Goal: Task Accomplishment & Management: Use online tool/utility

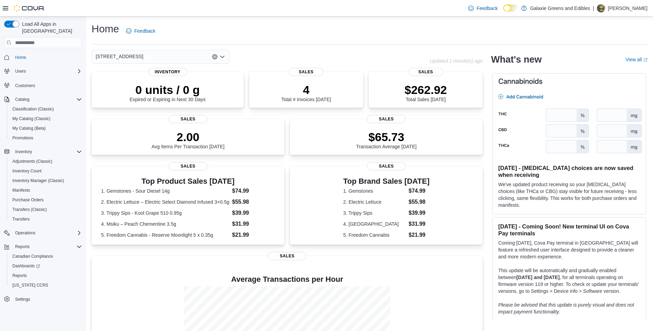
click at [223, 56] on icon "Open list of options" at bounding box center [223, 57] width 6 height 6
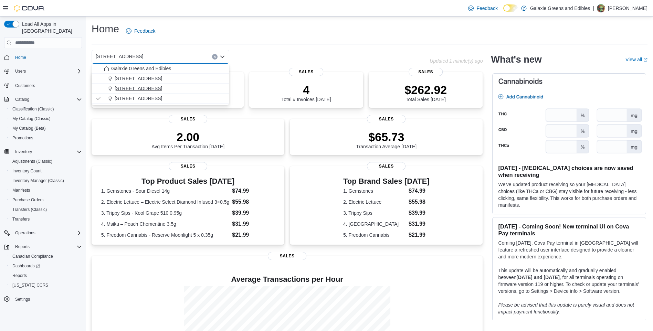
click at [132, 88] on span "[STREET_ADDRESS]" at bounding box center [139, 88] width 48 height 7
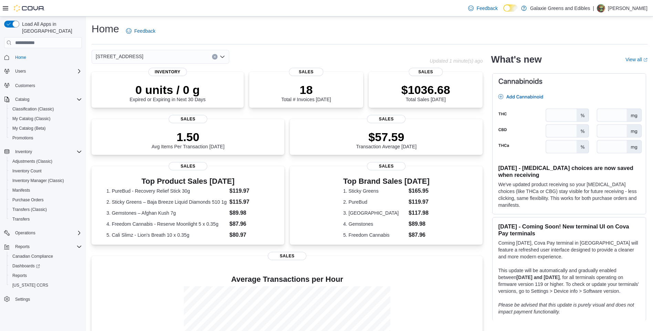
click at [222, 57] on icon "Open list of options" at bounding box center [222, 57] width 4 height 2
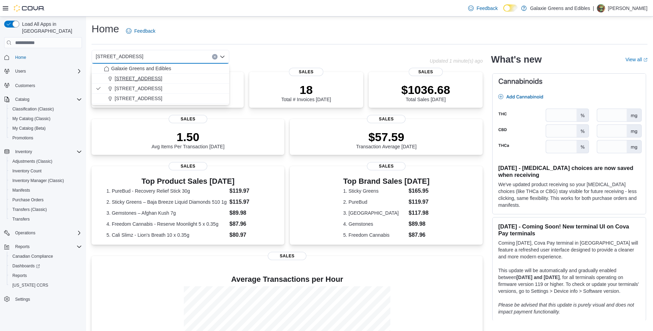
click at [135, 78] on span "[STREET_ADDRESS]" at bounding box center [139, 78] width 48 height 7
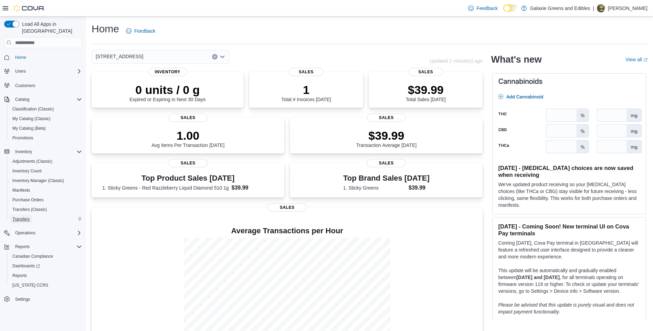
click at [20, 217] on span "Transfers" at bounding box center [20, 220] width 17 height 6
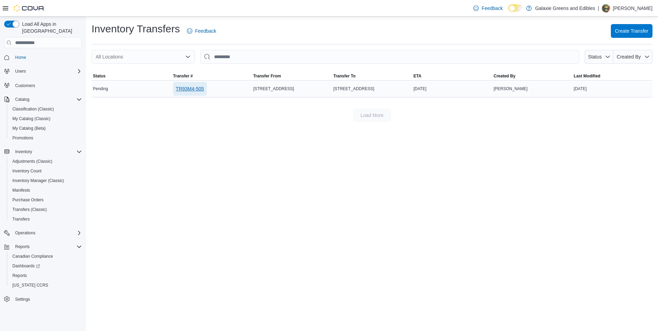
click at [183, 89] on span "TR93M4-505" at bounding box center [190, 88] width 28 height 7
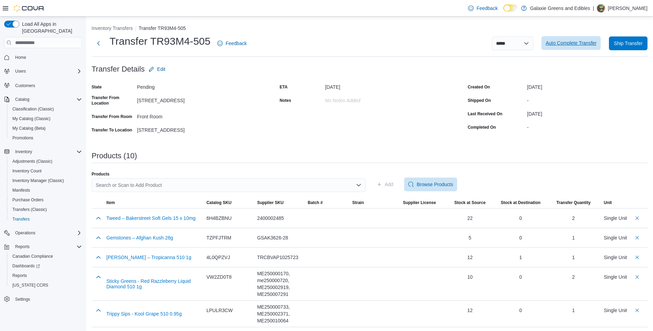
click at [573, 41] on span "Auto Complete Transfer" at bounding box center [571, 43] width 51 height 7
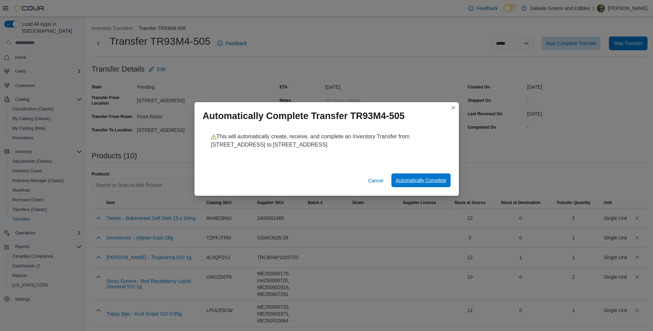
click at [431, 180] on span "Automatically Complete" at bounding box center [421, 180] width 51 height 7
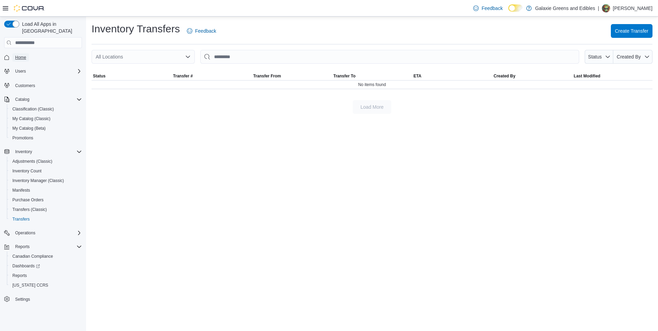
click at [24, 55] on span "Home" at bounding box center [20, 58] width 11 height 6
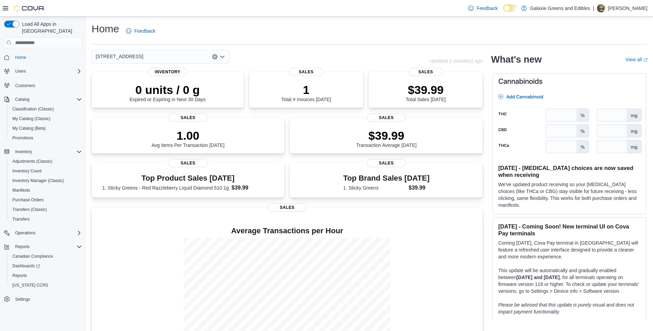
click at [223, 56] on icon "Open list of options" at bounding box center [223, 57] width 6 height 6
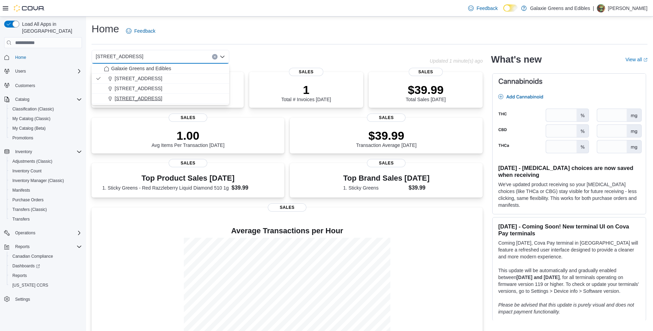
click at [132, 98] on span "[STREET_ADDRESS]" at bounding box center [139, 98] width 48 height 7
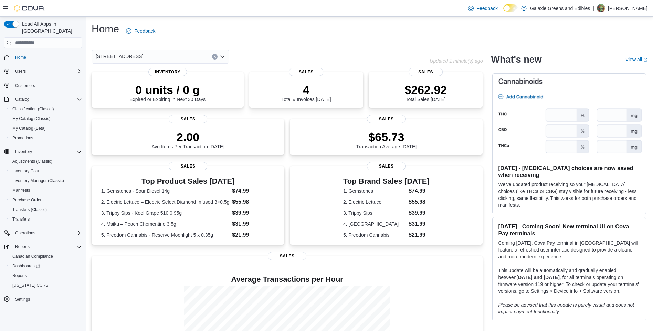
click at [224, 56] on icon "Open list of options" at bounding box center [222, 57] width 4 height 2
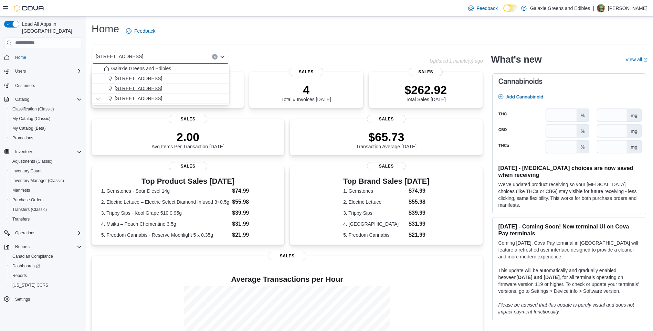
click at [125, 87] on span "[STREET_ADDRESS]" at bounding box center [139, 88] width 48 height 7
